Goal: Task Accomplishment & Management: Use online tool/utility

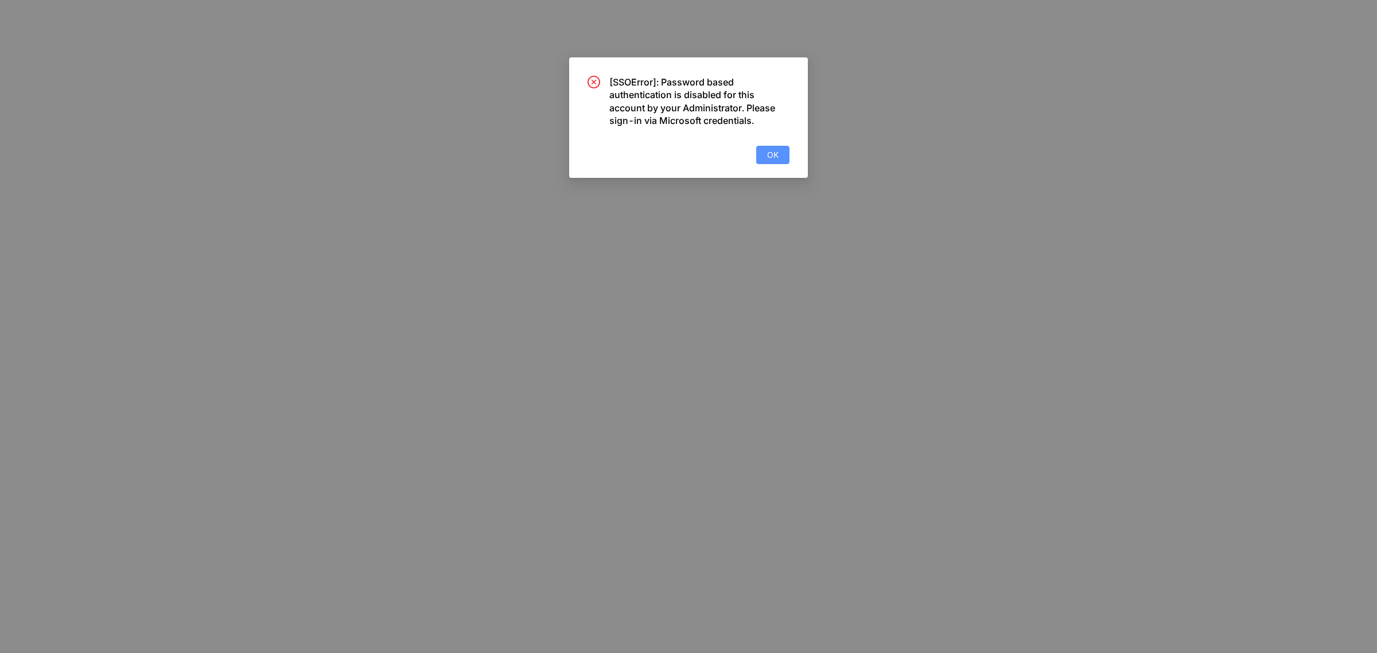
click at [772, 149] on span "OK" at bounding box center [772, 155] width 11 height 13
